Goal: Find specific page/section: Find specific page/section

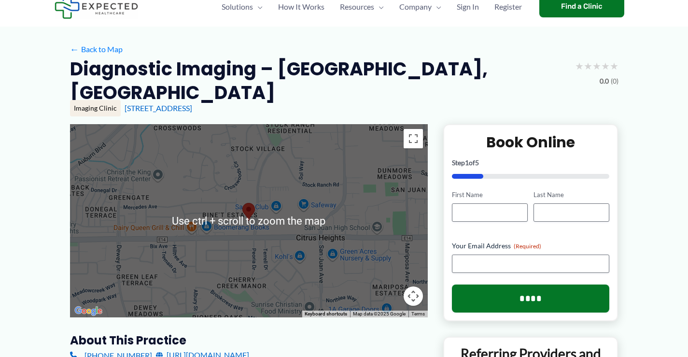
scroll to position [48, 0]
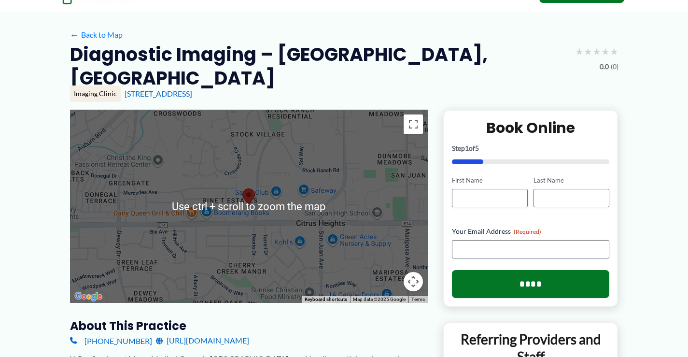
click at [282, 216] on div at bounding box center [249, 206] width 358 height 193
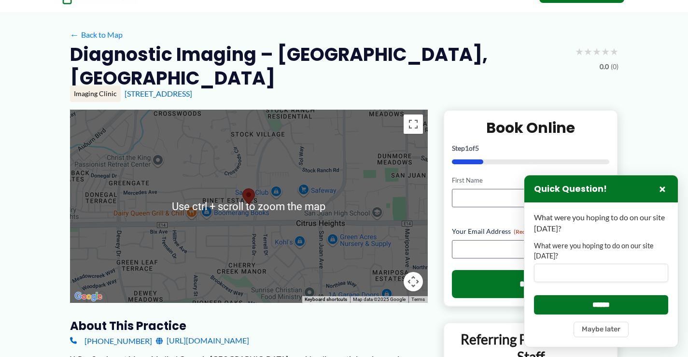
scroll to position [193, 0]
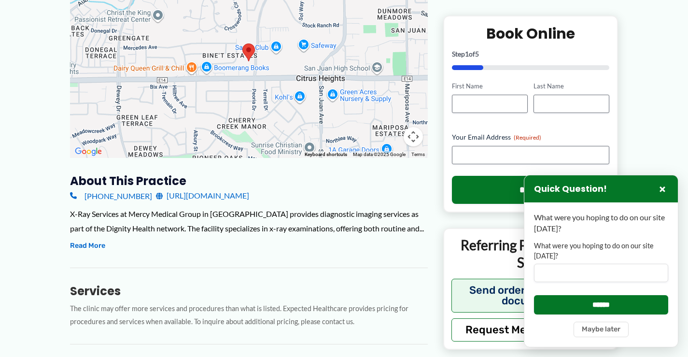
click at [311, 50] on div at bounding box center [249, 61] width 358 height 193
click at [416, 127] on button "Map camera controls" at bounding box center [413, 136] width 19 height 19
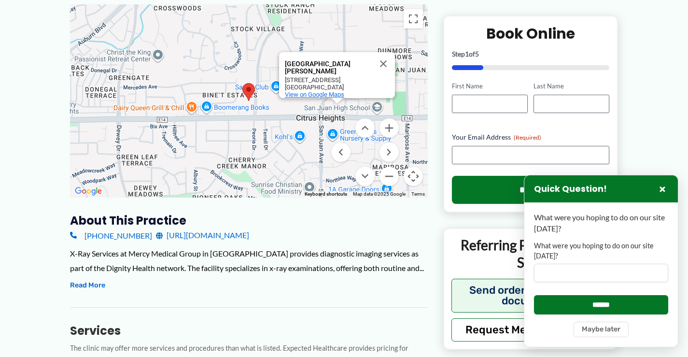
scroll to position [145, 0]
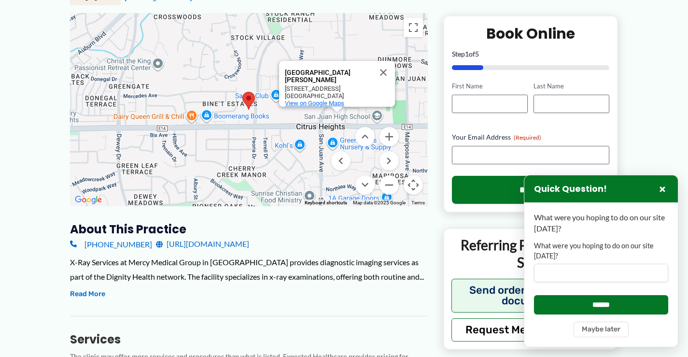
click at [328, 99] on span "View on Google Maps" at bounding box center [314, 102] width 59 height 7
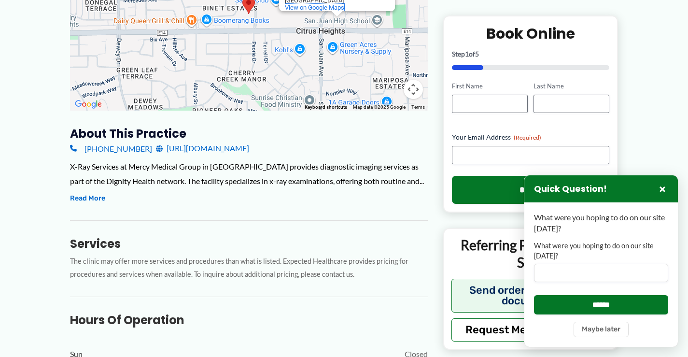
scroll to position [241, 0]
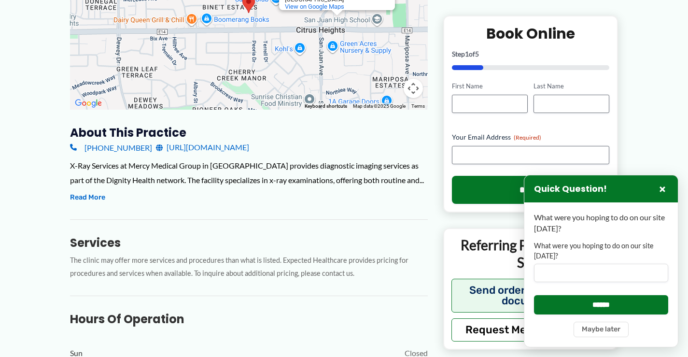
drag, startPoint x: 105, startPoint y: 130, endPoint x: 63, endPoint y: 175, distance: 61.2
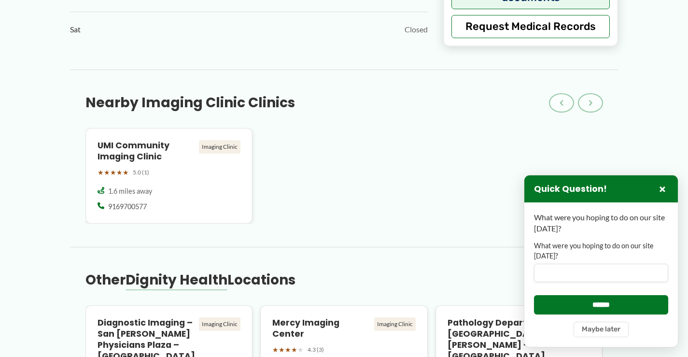
scroll to position [531, 0]
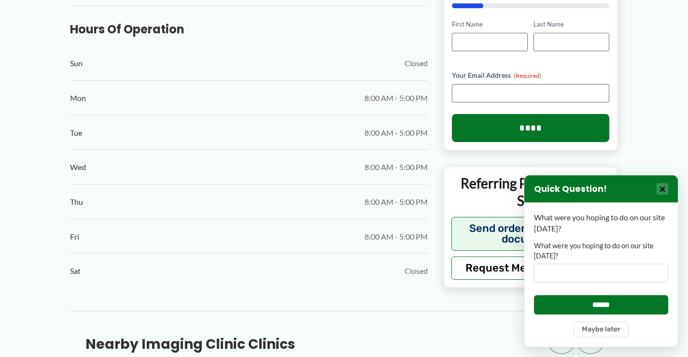
click at [666, 188] on button "×" at bounding box center [663, 189] width 12 height 12
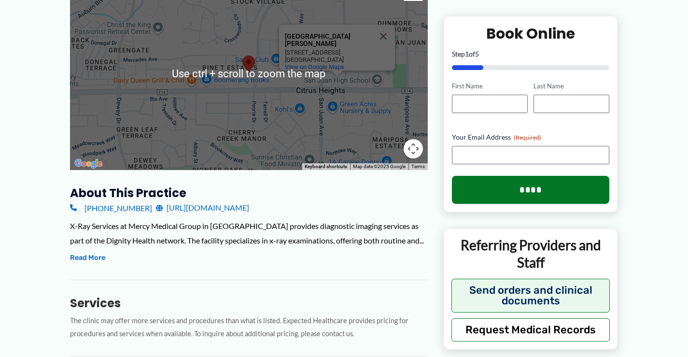
scroll to position [193, 0]
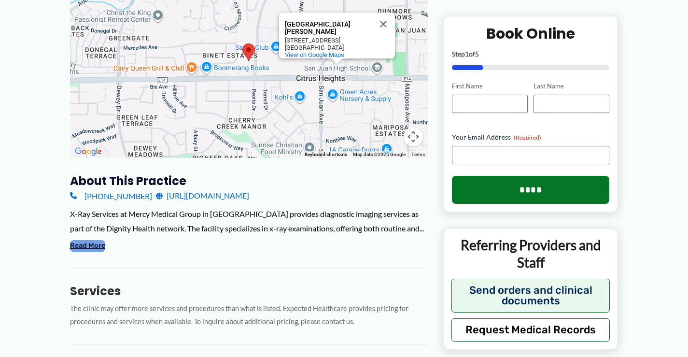
click at [98, 240] on button "Read More" at bounding box center [87, 246] width 35 height 12
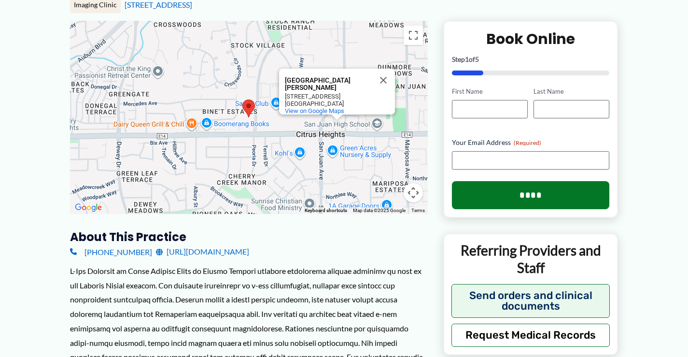
scroll to position [48, 0]
